Goal: Task Accomplishment & Management: Complete application form

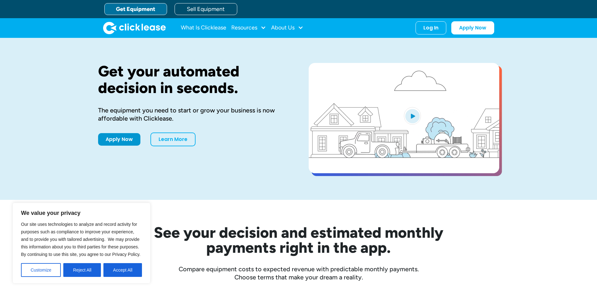
click at [128, 142] on link "Apply Now" at bounding box center [119, 139] width 42 height 13
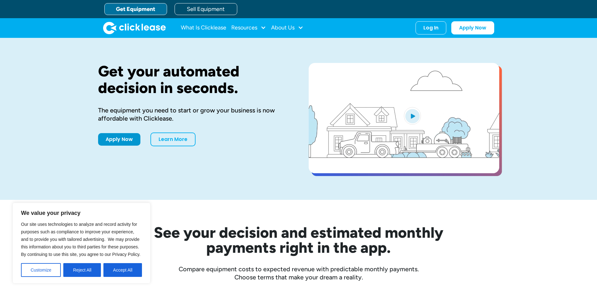
click at [131, 12] on link "Get Equipment" at bounding box center [135, 9] width 63 height 12
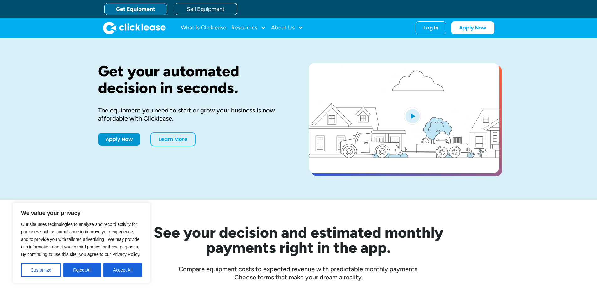
click at [133, 10] on link "Get Equipment" at bounding box center [135, 9] width 63 height 12
